Goal: Find specific page/section: Find specific page/section

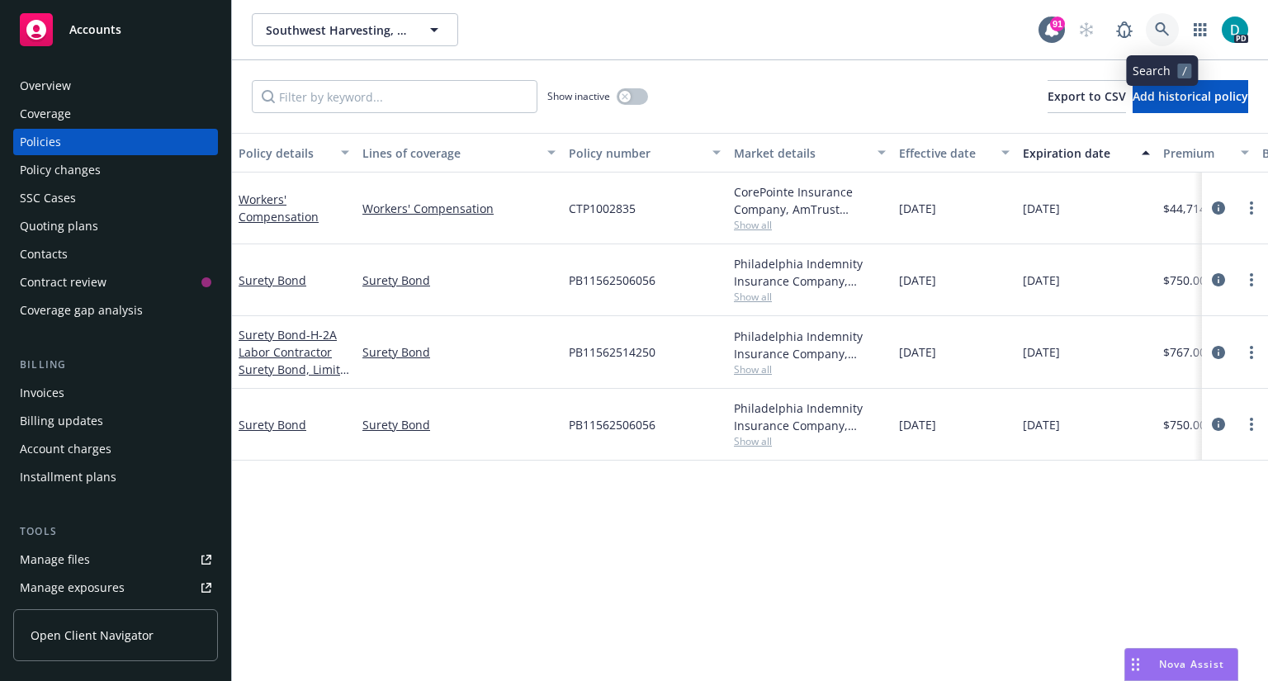
click at [1157, 31] on icon at bounding box center [1162, 29] width 15 height 15
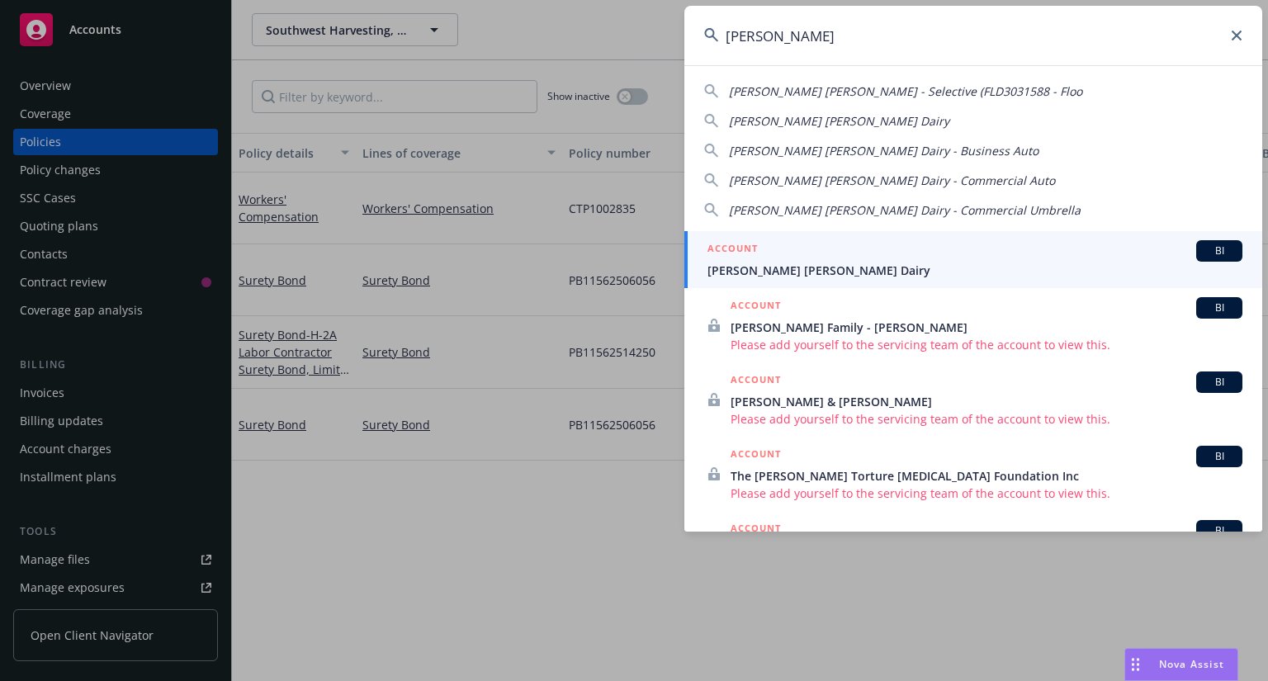
type input "[PERSON_NAME]"
click at [775, 264] on span "[PERSON_NAME] [PERSON_NAME] Dairy" at bounding box center [974, 270] width 535 height 17
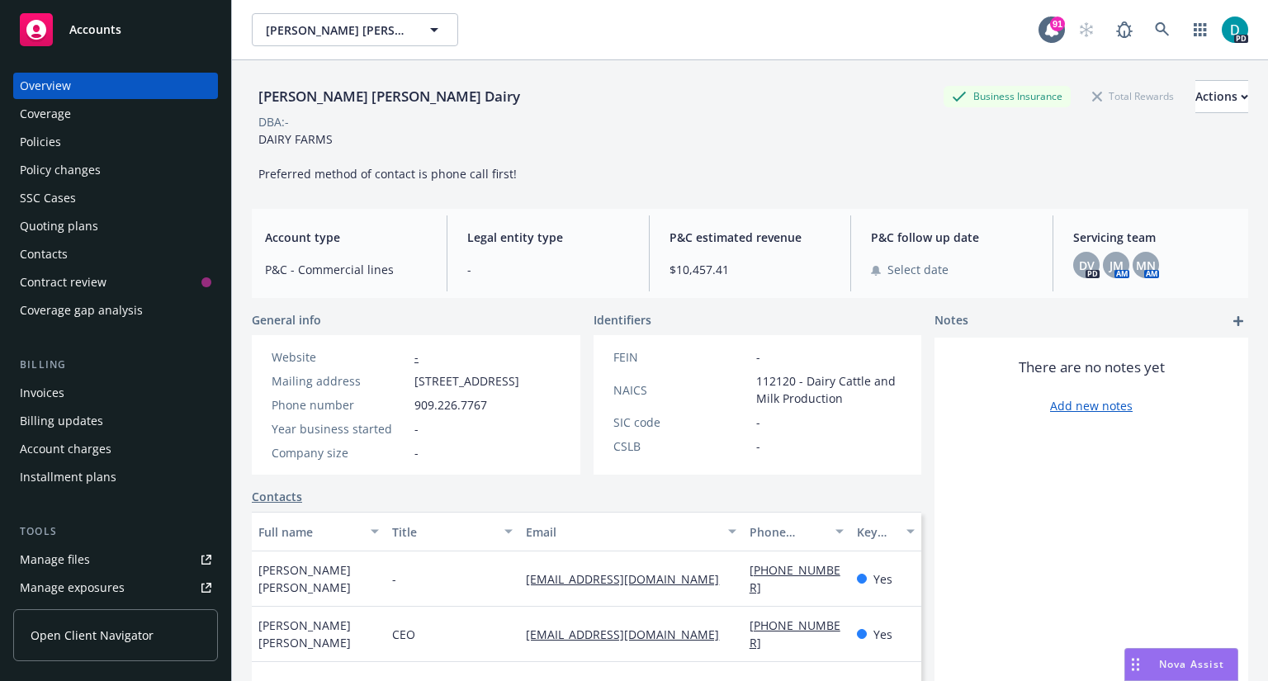
click at [59, 148] on div "Policies" at bounding box center [40, 142] width 41 height 26
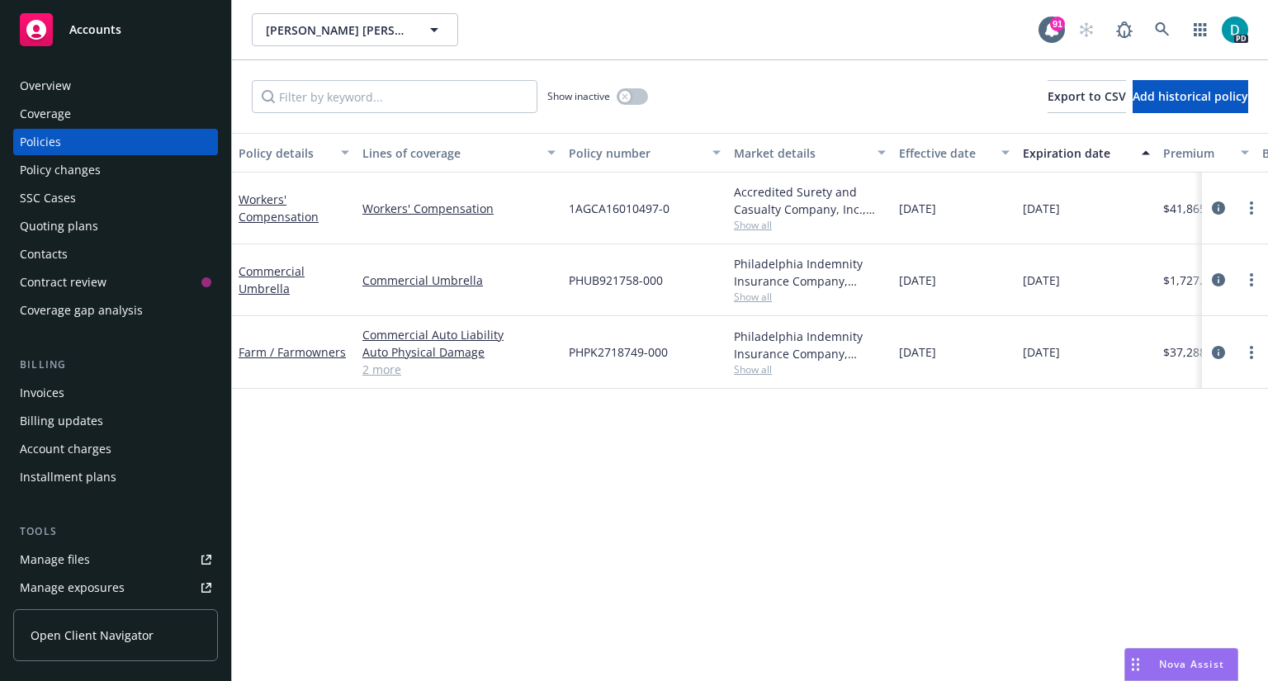
click at [388, 371] on link "2 more" at bounding box center [458, 369] width 193 height 17
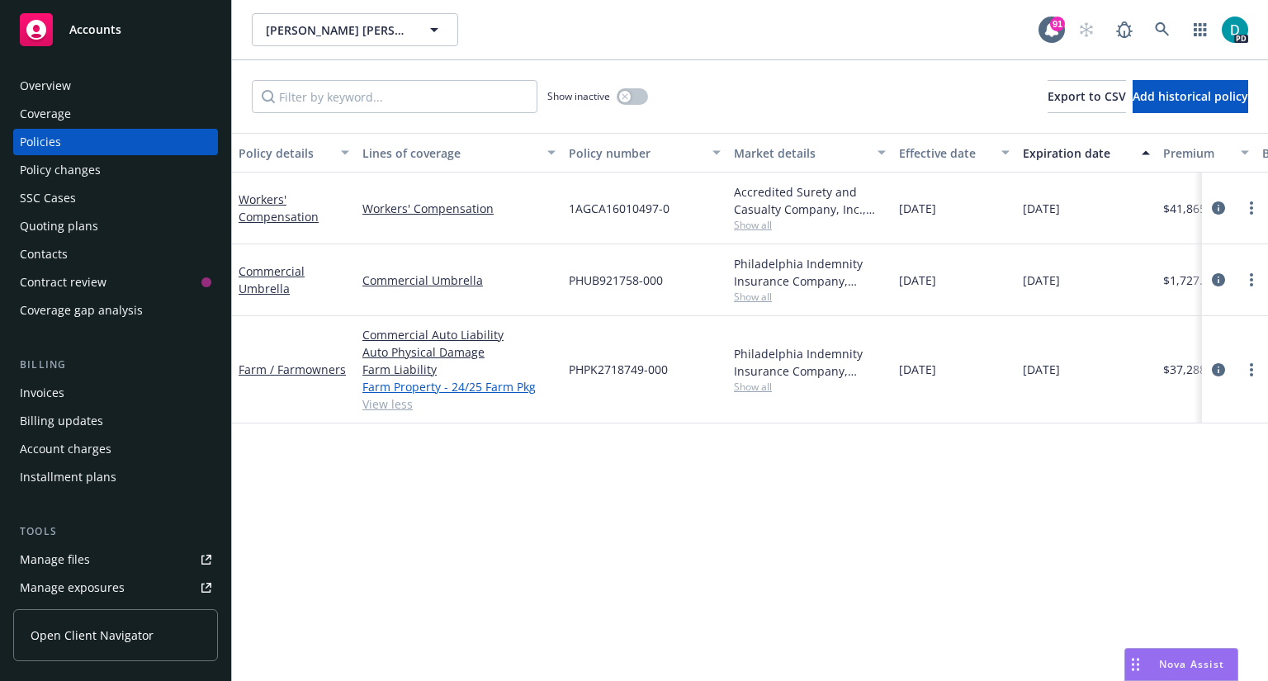
click at [477, 388] on link "Farm Property - 24/25 Farm Pkg" at bounding box center [458, 386] width 193 height 17
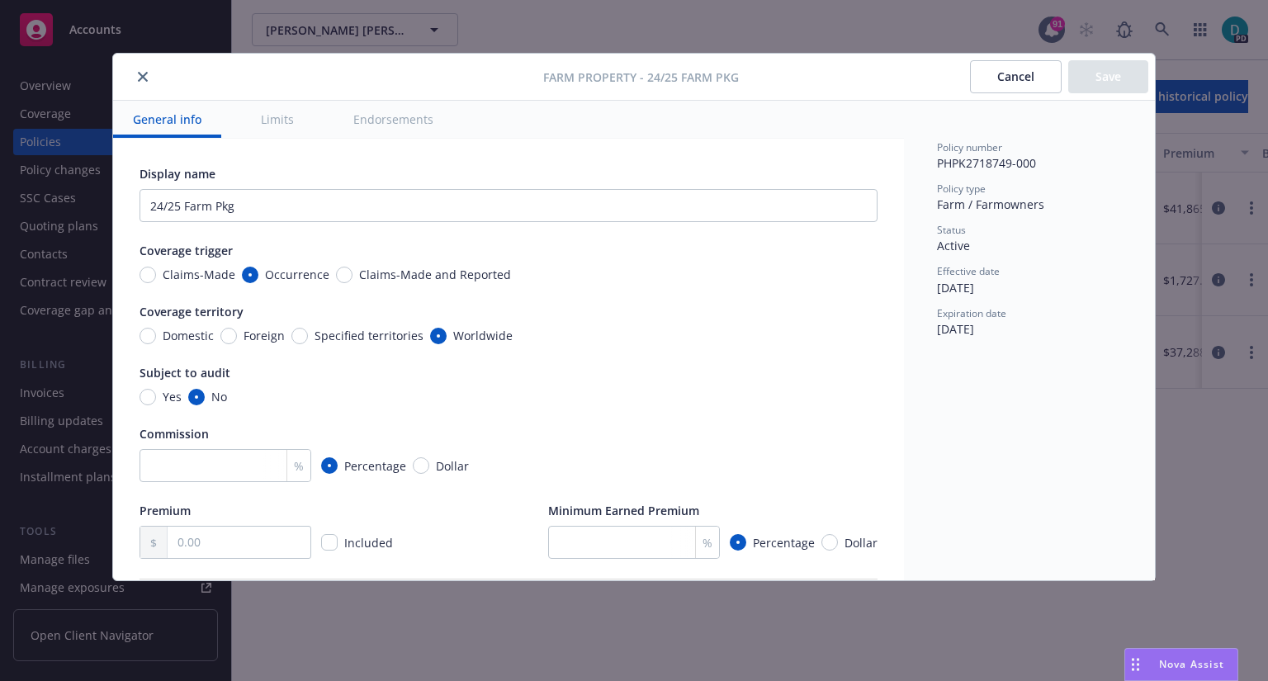
click at [142, 73] on icon "close" at bounding box center [143, 77] width 10 height 10
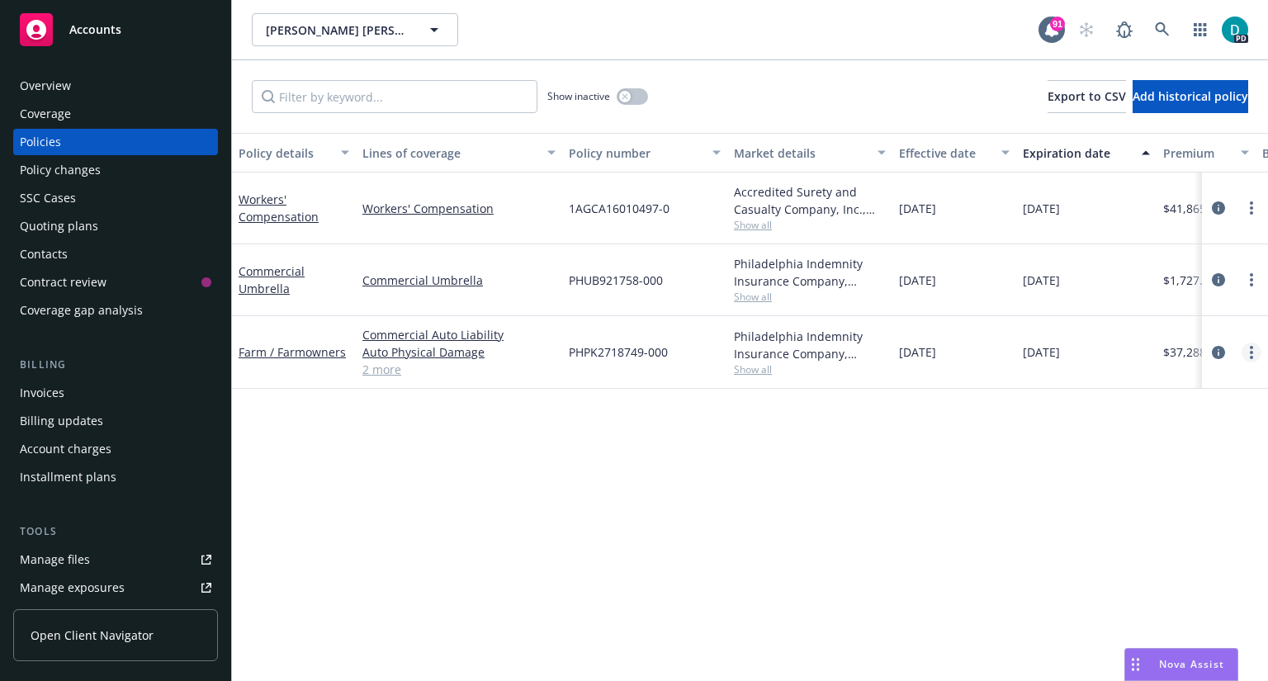
click at [1258, 354] on link "more" at bounding box center [1251, 352] width 20 height 20
click at [312, 351] on link "Farm / Farmowners" at bounding box center [291, 352] width 107 height 16
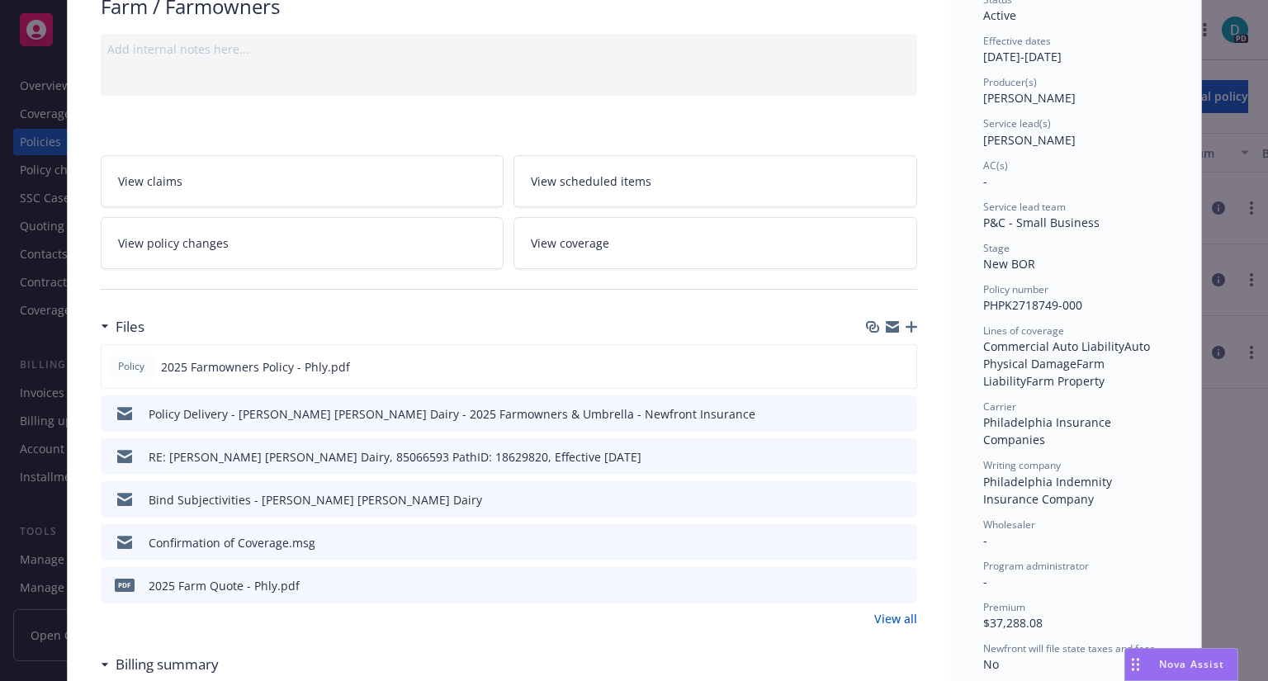
scroll to position [144, 0]
click at [896, 454] on icon "preview file" at bounding box center [901, 455] width 15 height 12
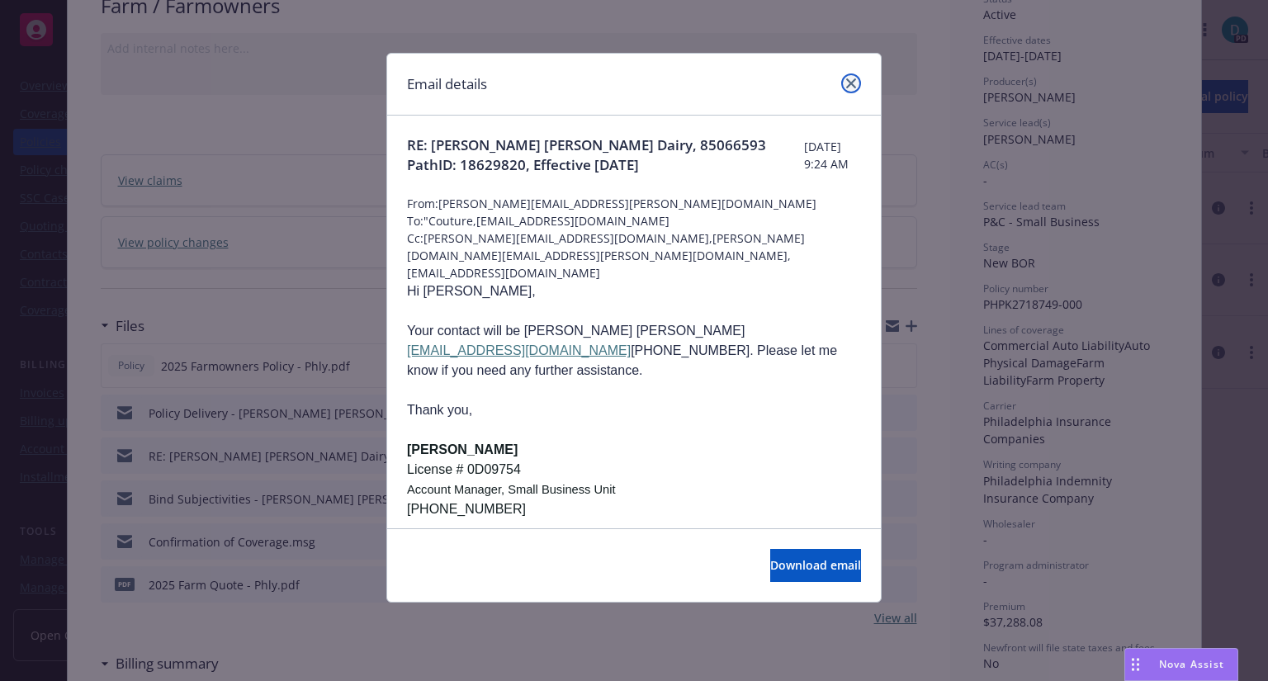
click at [848, 81] on icon "close" at bounding box center [851, 83] width 10 height 10
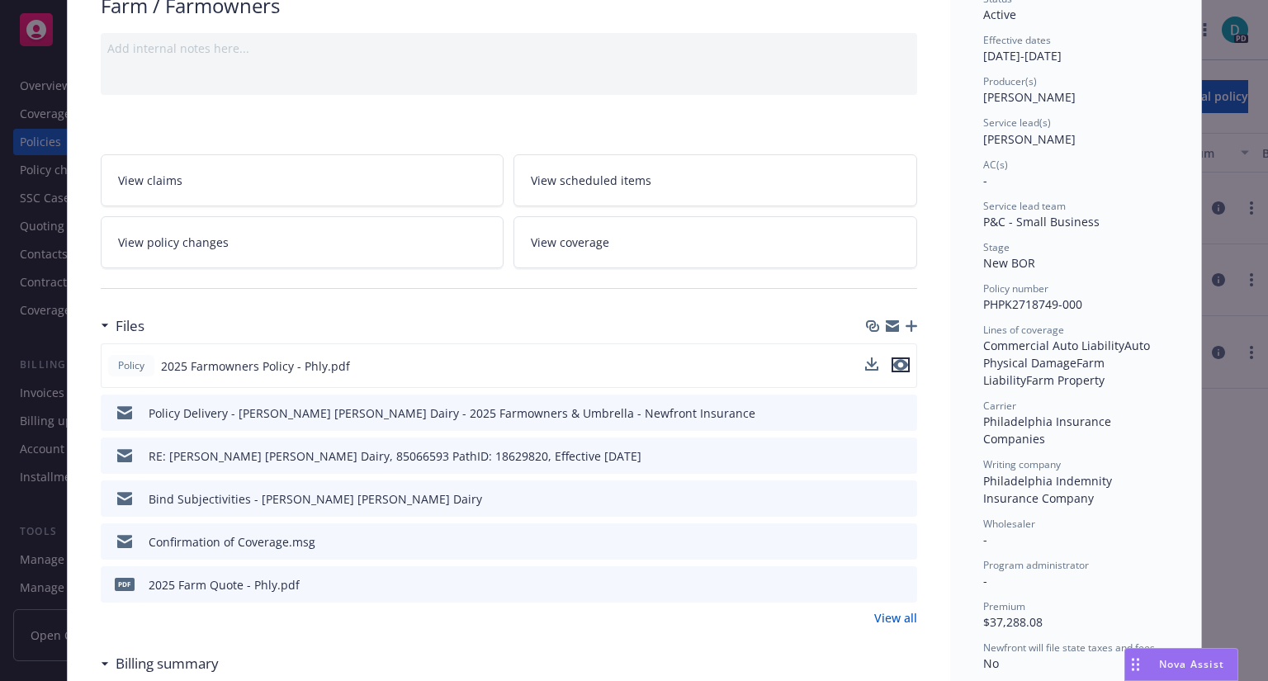
click at [897, 361] on icon "preview file" at bounding box center [900, 365] width 15 height 12
